Goal: Complete application form

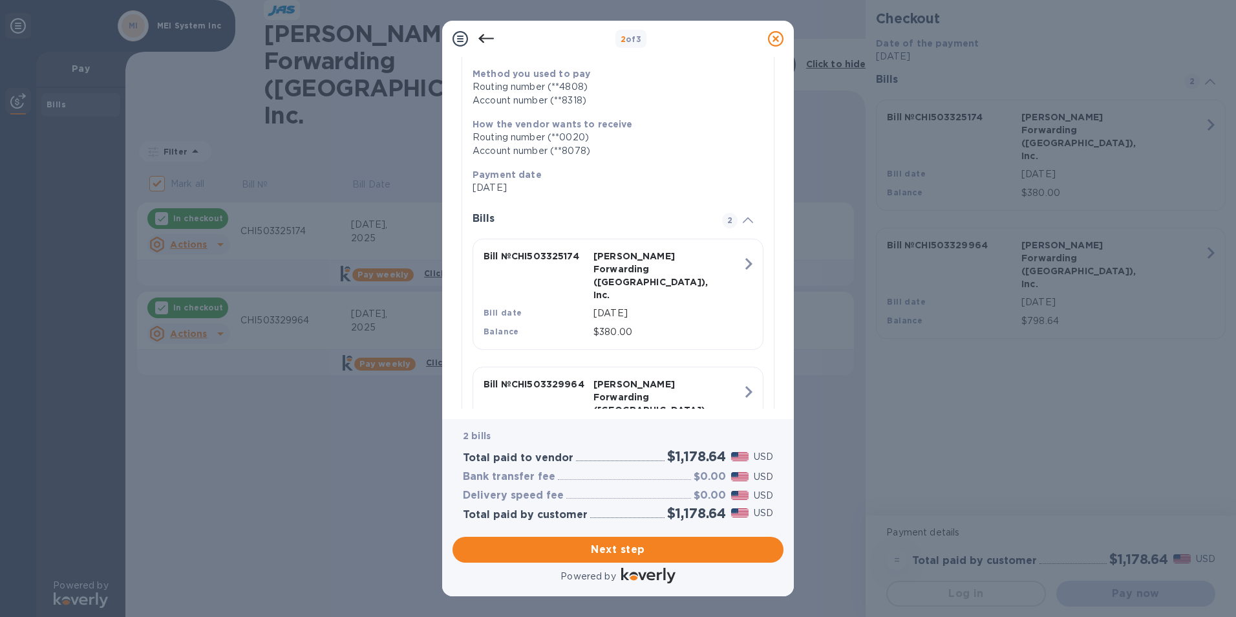
scroll to position [206, 0]
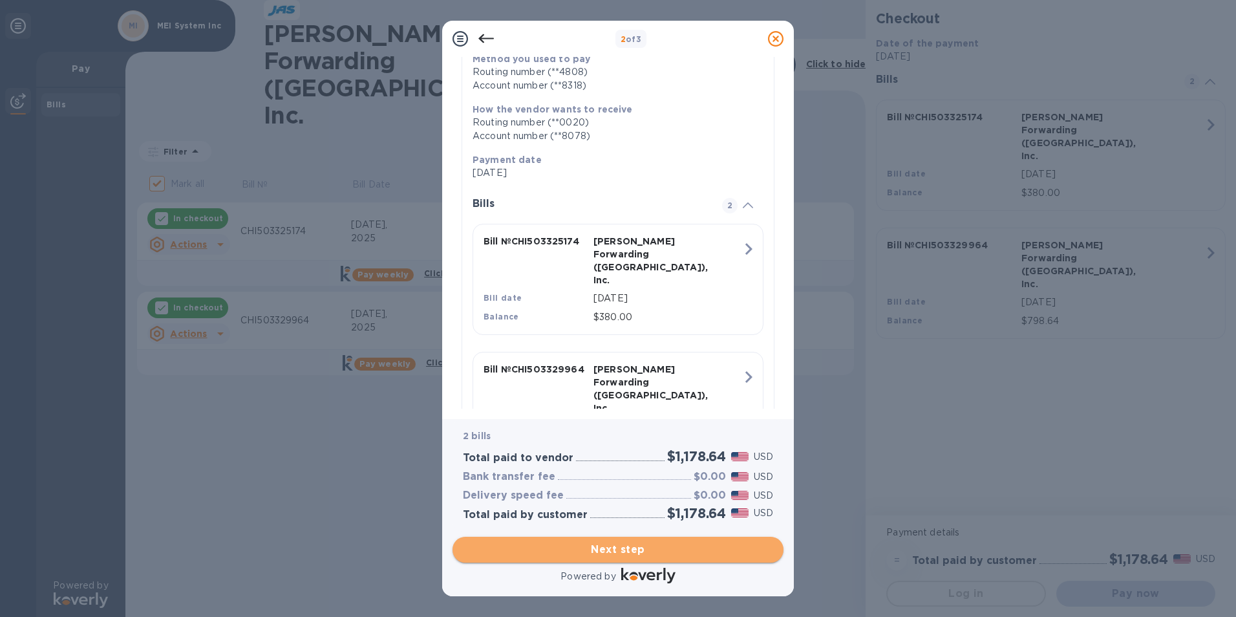
click at [602, 553] on span "Next step" at bounding box center [618, 550] width 310 height 16
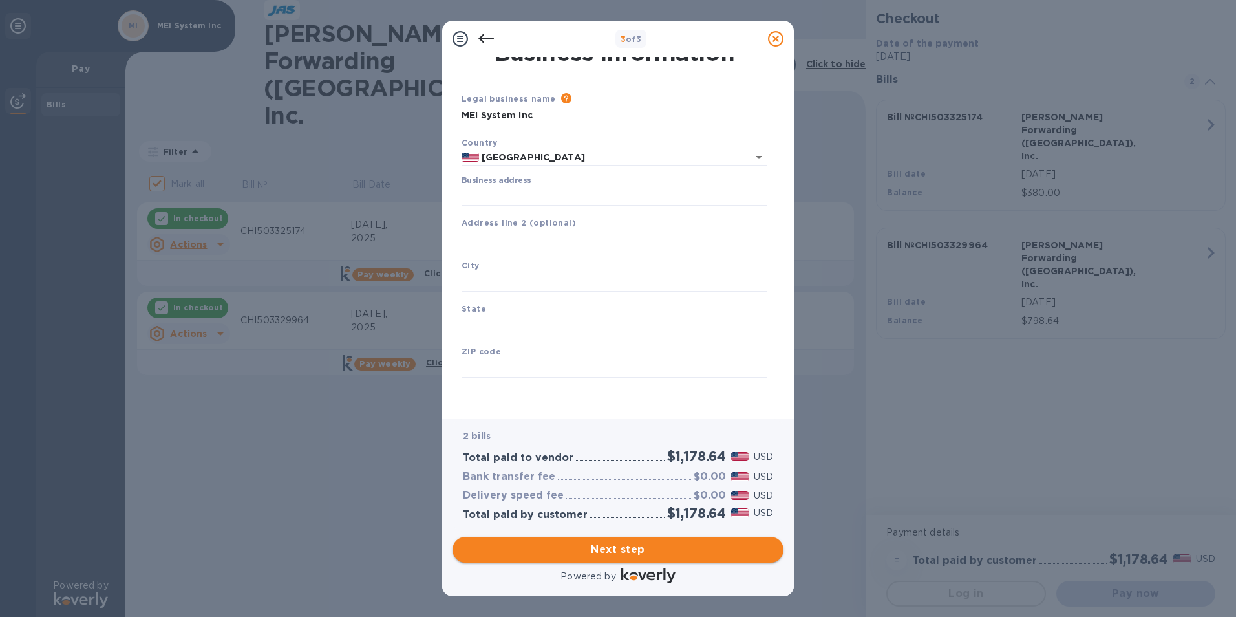
scroll to position [16, 0]
click at [506, 196] on input "Business address" at bounding box center [614, 195] width 305 height 19
type input "[STREET_ADDRESS][PERSON_NAME]"
type input "Itasca"
type input "IL"
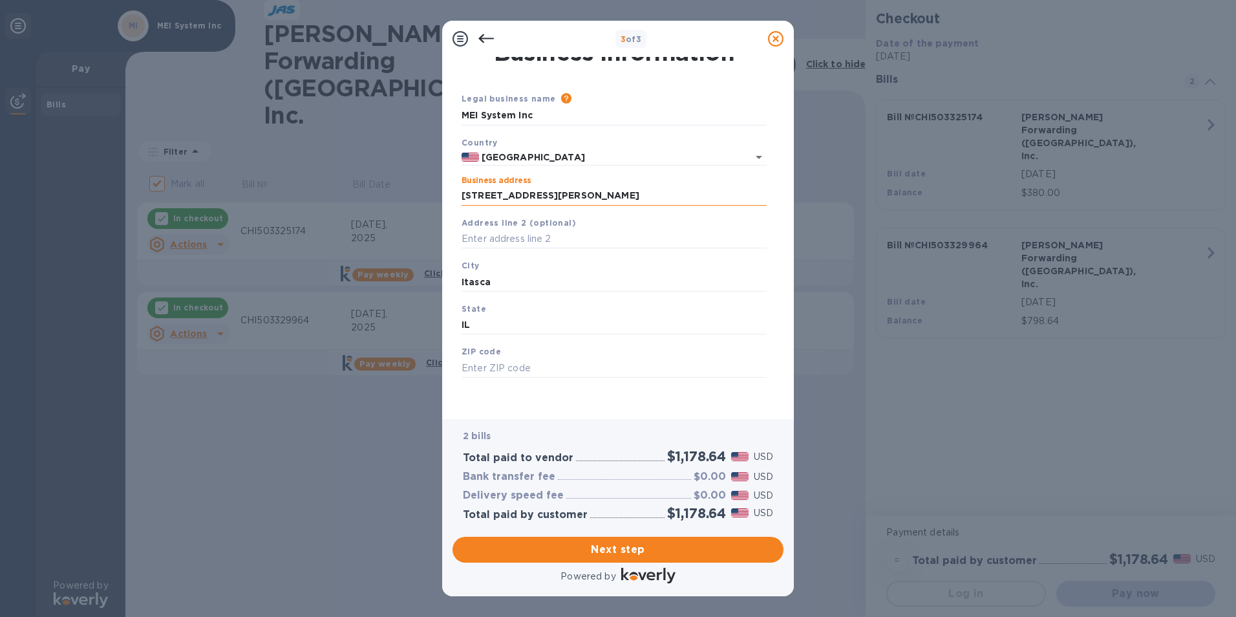
type input "60143"
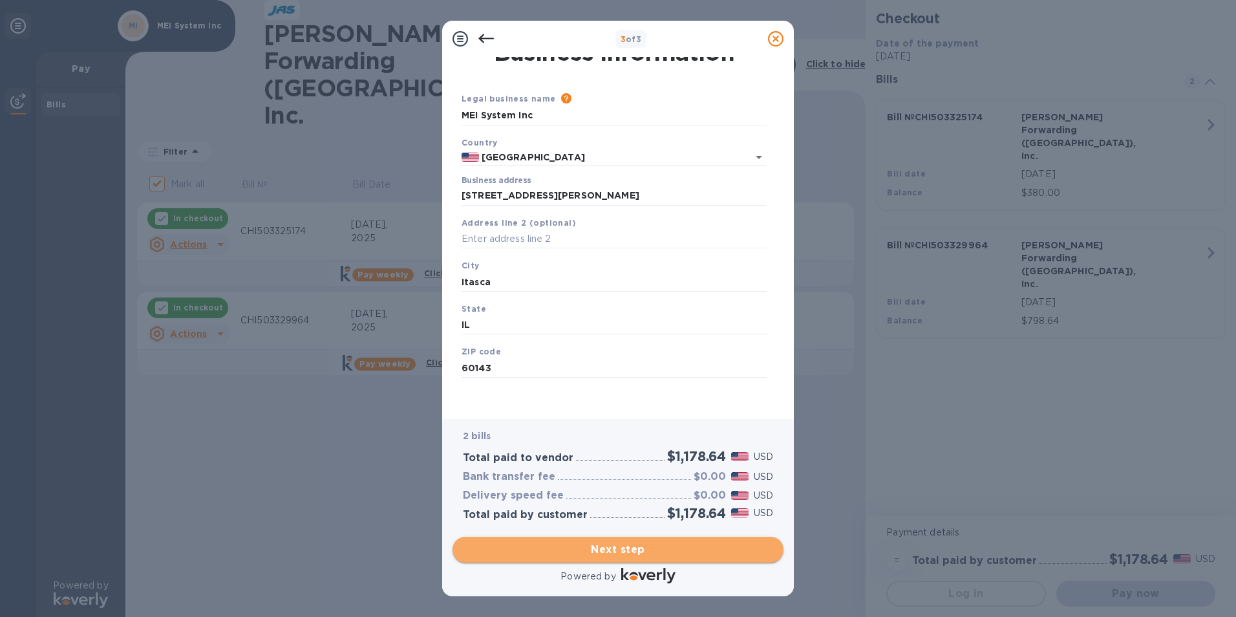
click at [559, 559] on button "Next step" at bounding box center [618, 550] width 331 height 26
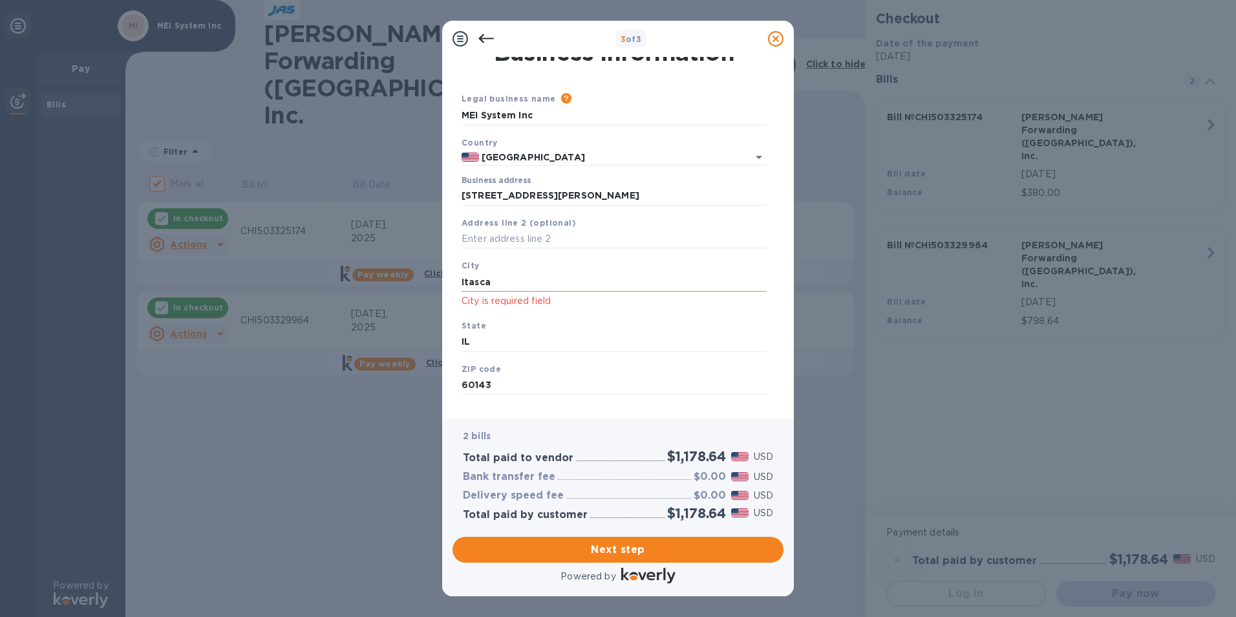
click at [500, 279] on input "Itasca" at bounding box center [614, 281] width 305 height 19
type input "Itasca"
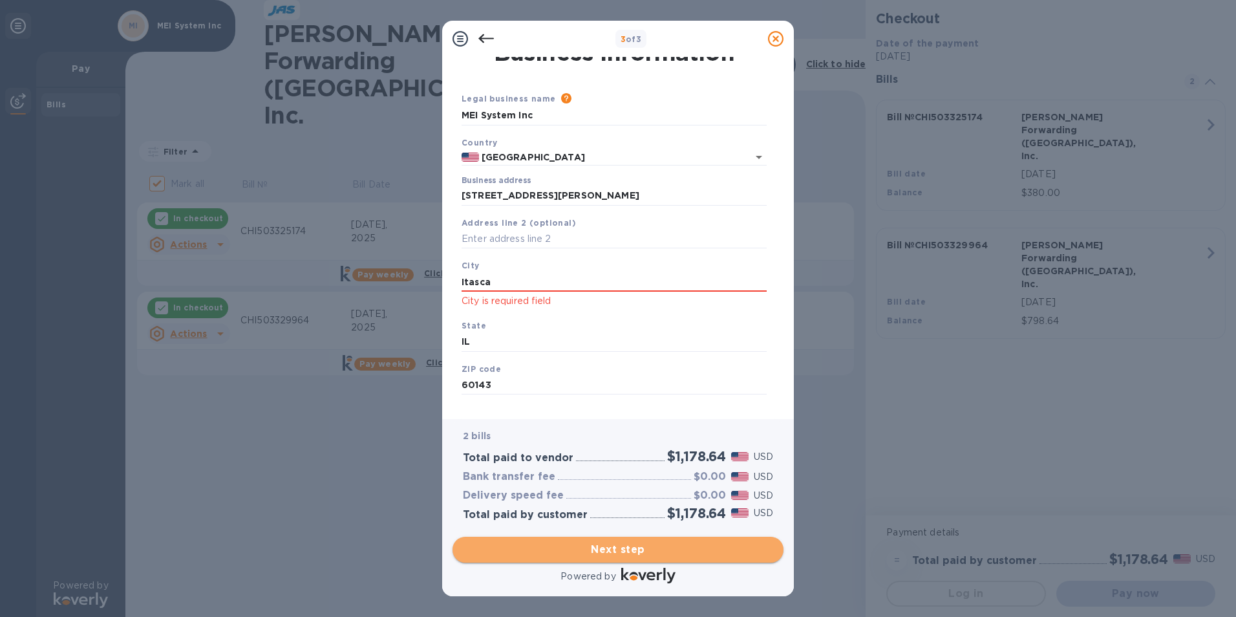
click at [588, 552] on span "Next step" at bounding box center [618, 550] width 310 height 16
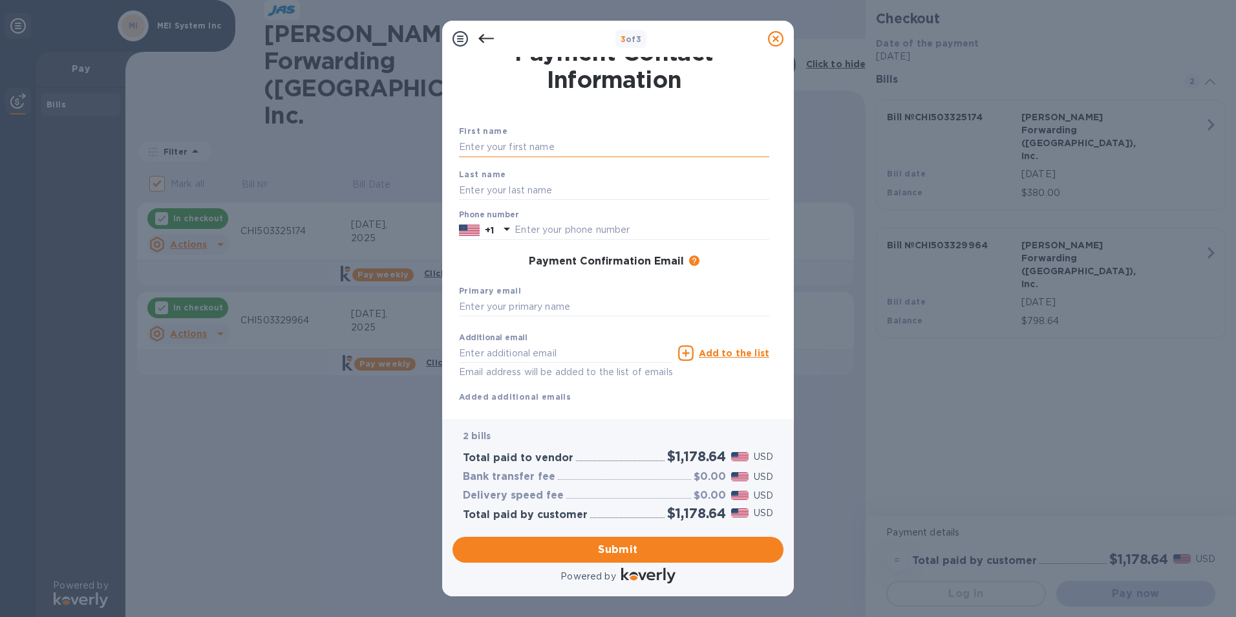
click at [518, 148] on input "text" at bounding box center [614, 147] width 310 height 19
type input "[PERSON_NAME]"
type input "6305218588"
type input "[EMAIL_ADDRESS][DOMAIN_NAME]"
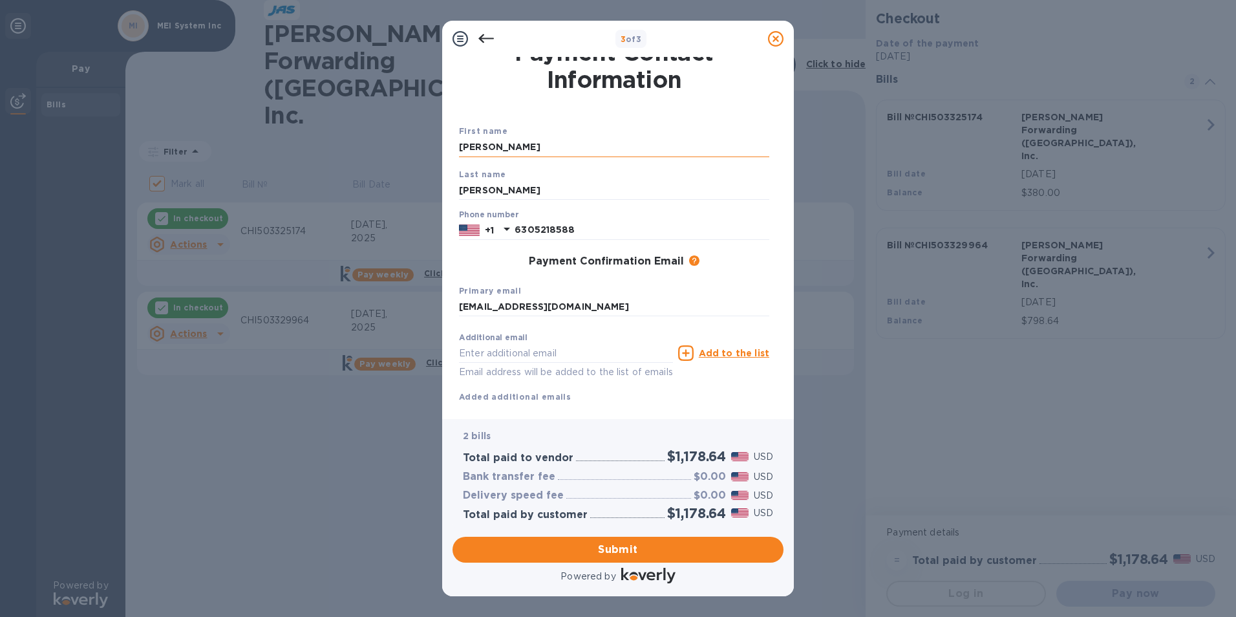
type input "[PERSON_NAME]"
click at [517, 189] on input "[PERSON_NAME]" at bounding box center [614, 189] width 310 height 19
type input "[PERSON_NAME]"
click at [569, 544] on span "Submit" at bounding box center [618, 550] width 310 height 16
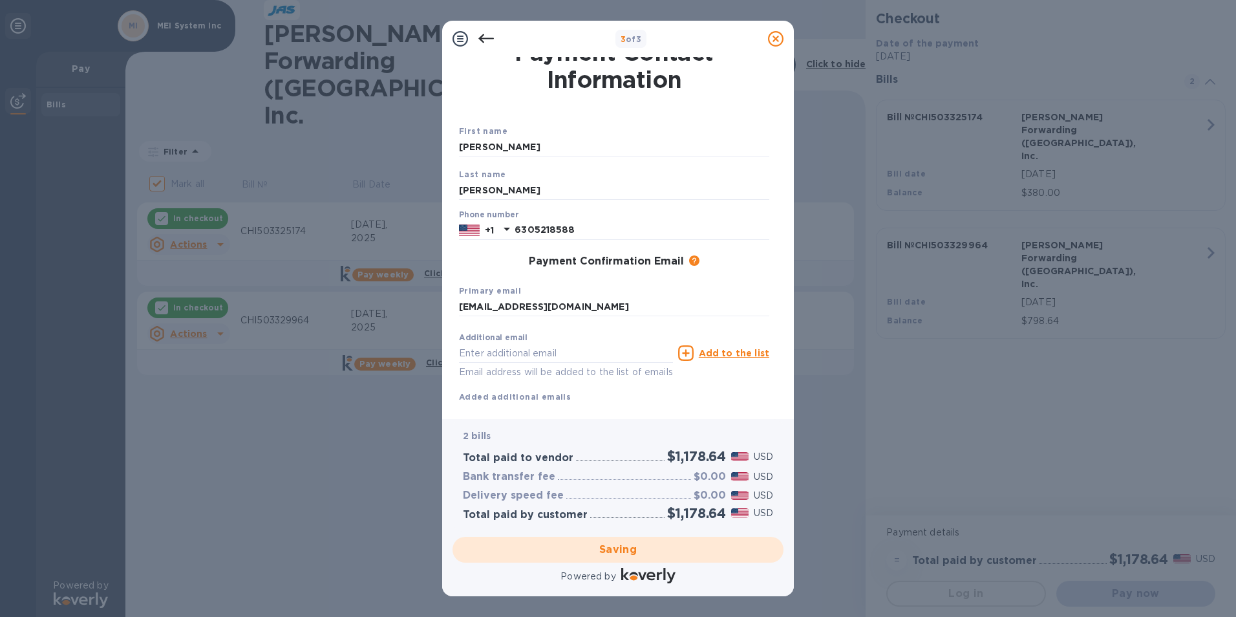
checkbox input "false"
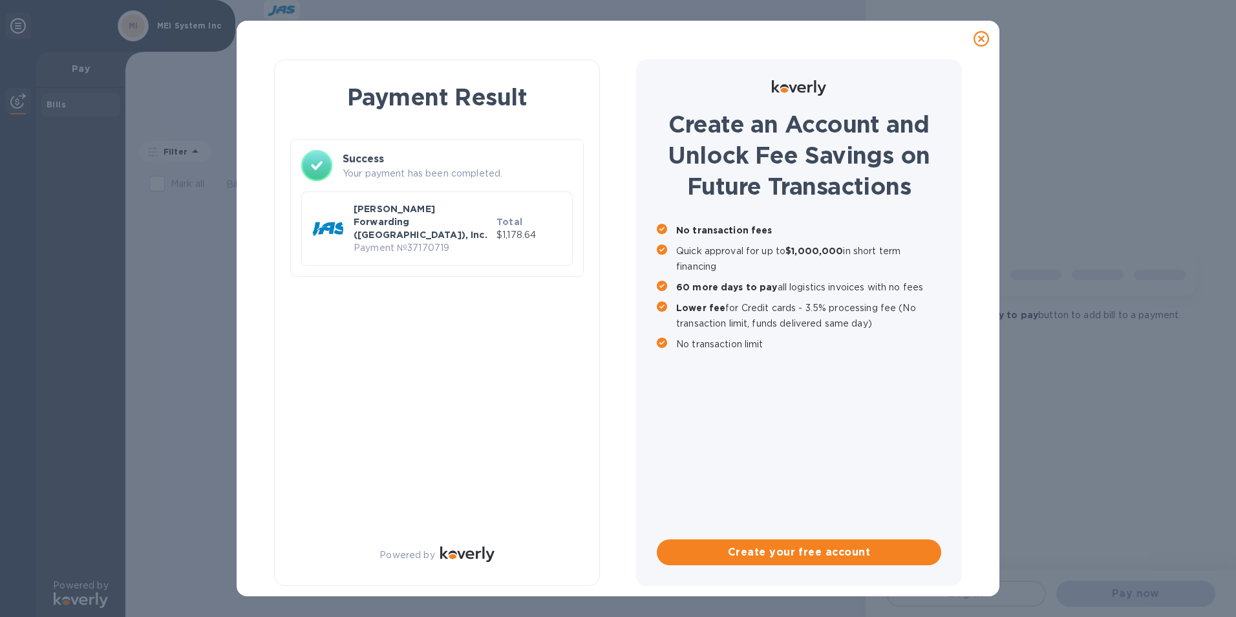
scroll to position [0, 0]
